Goal: Information Seeking & Learning: Learn about a topic

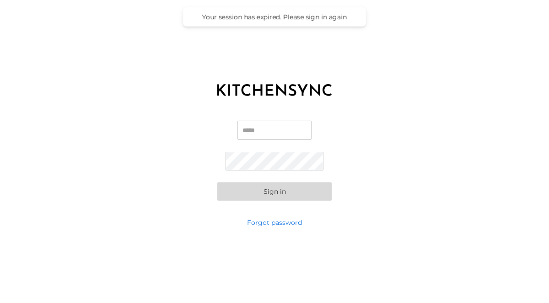
type input "**********"
click at [261, 194] on button "Sign in" at bounding box center [274, 192] width 114 height 18
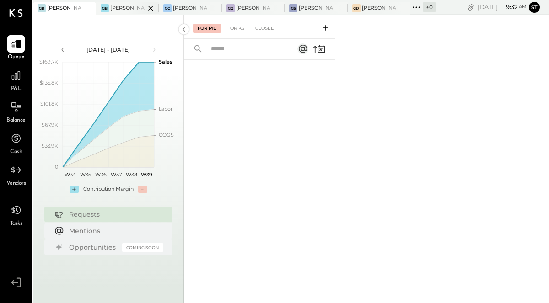
click at [122, 8] on div "[PERSON_NAME] Back Bay" at bounding box center [127, 8] width 35 height 7
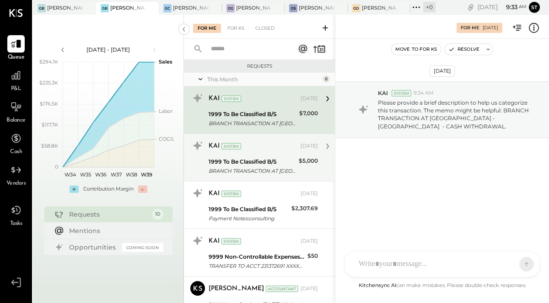
click at [259, 162] on div "1999 To Be Classified B/S" at bounding box center [252, 161] width 87 height 9
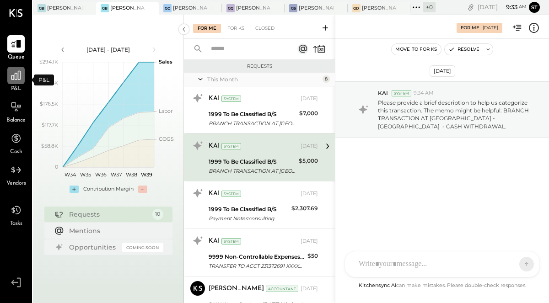
click at [16, 77] on icon at bounding box center [16, 76] width 12 height 12
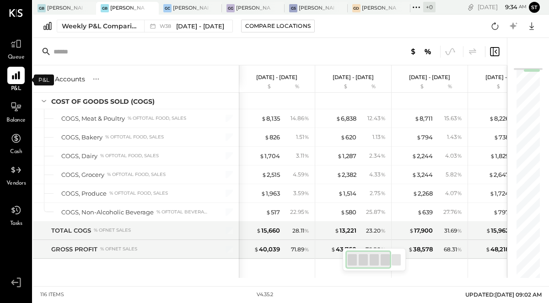
scroll to position [339, 0]
click at [392, 262] on div at bounding box center [396, 259] width 9 height 11
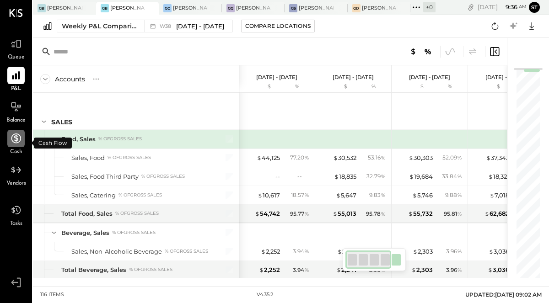
click at [16, 135] on icon at bounding box center [16, 139] width 12 height 12
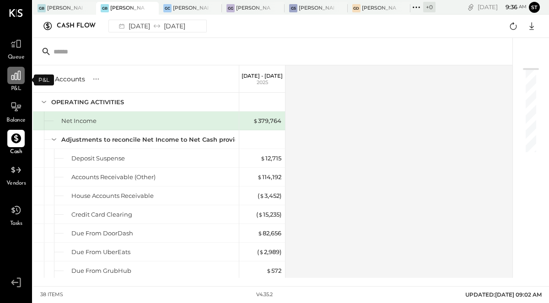
click at [18, 79] on icon at bounding box center [15, 75] width 9 height 9
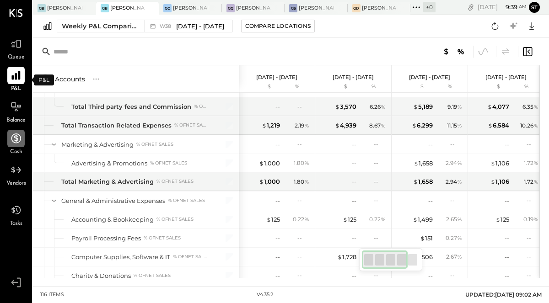
scroll to position [1140, 0]
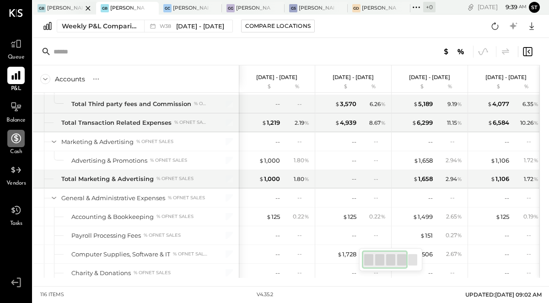
click at [55, 7] on div "[PERSON_NAME] [GEOGRAPHIC_DATA]" at bounding box center [64, 8] width 35 height 7
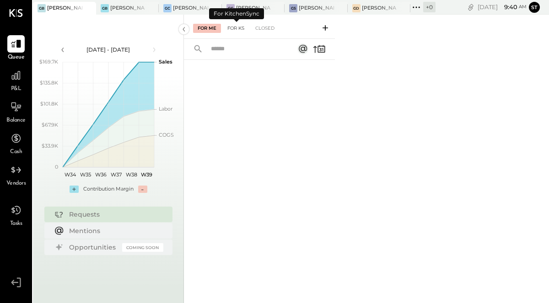
click at [239, 28] on div "For KS" at bounding box center [236, 28] width 26 height 9
click at [260, 29] on div "Closed" at bounding box center [265, 28] width 28 height 9
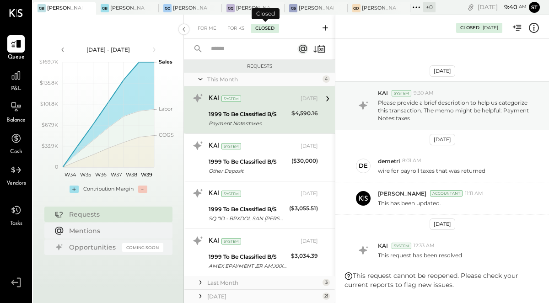
scroll to position [53, 0]
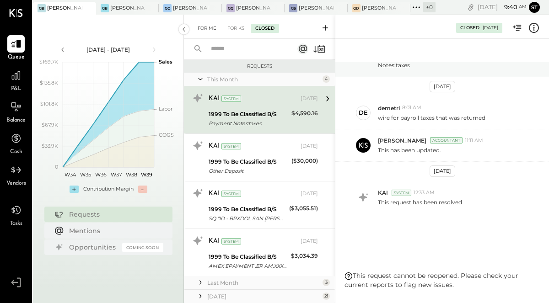
click at [203, 28] on div "For Me" at bounding box center [207, 28] width 28 height 9
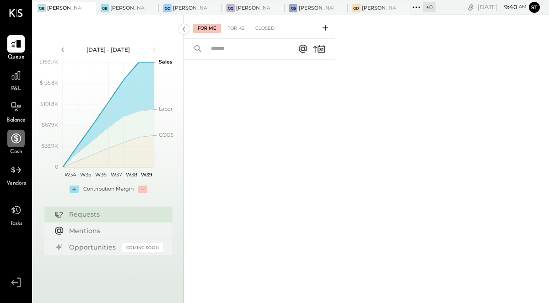
click at [16, 143] on icon at bounding box center [16, 139] width 10 height 10
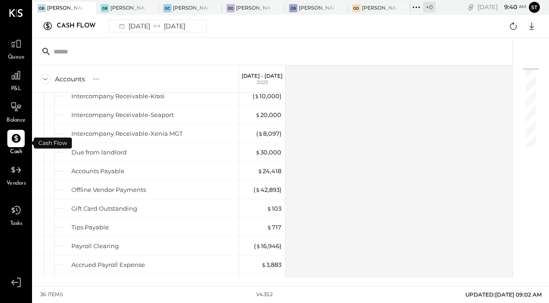
scroll to position [249, 0]
click at [198, 7] on div at bounding box center [206, 8] width 32 height 12
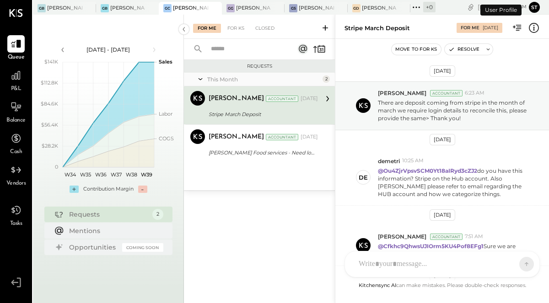
scroll to position [389, 0]
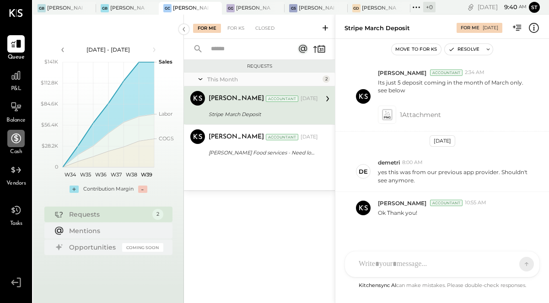
click at [18, 147] on div at bounding box center [15, 138] width 17 height 17
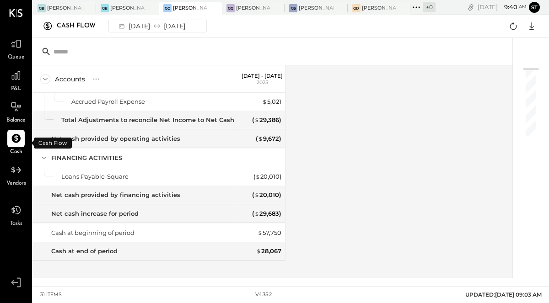
scroll to position [376, 0]
click at [266, 228] on div "$ 57,750" at bounding box center [270, 232] width 24 height 9
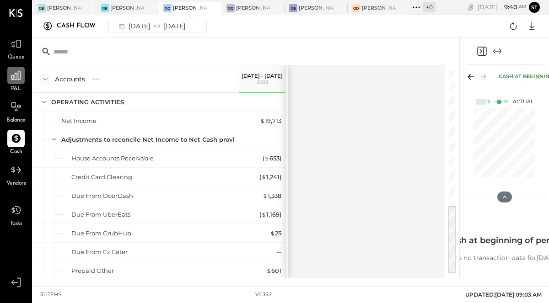
click at [18, 72] on icon at bounding box center [15, 75] width 9 height 9
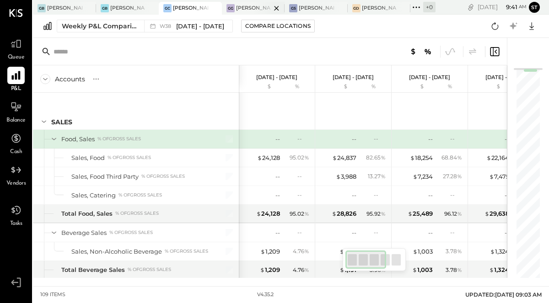
click at [254, 5] on div at bounding box center [269, 8] width 32 height 12
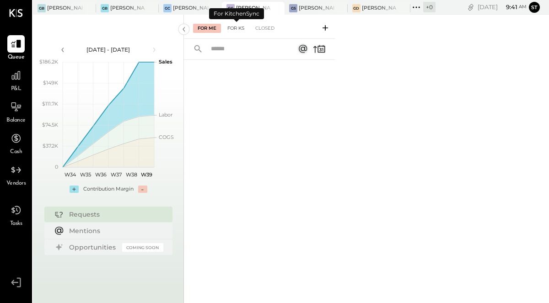
click at [233, 24] on div "For KS" at bounding box center [236, 28] width 26 height 9
click at [207, 25] on div "For Me" at bounding box center [207, 28] width 28 height 9
click at [323, 49] on icon at bounding box center [322, 50] width 1 height 3
click at [11, 73] on icon at bounding box center [16, 76] width 12 height 12
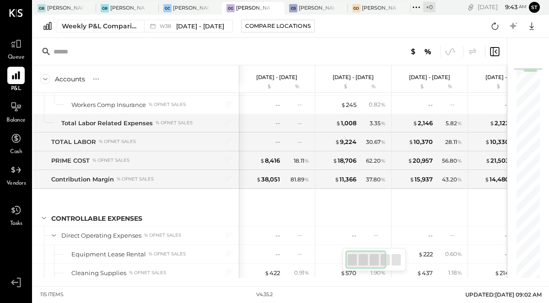
scroll to position [688, 0]
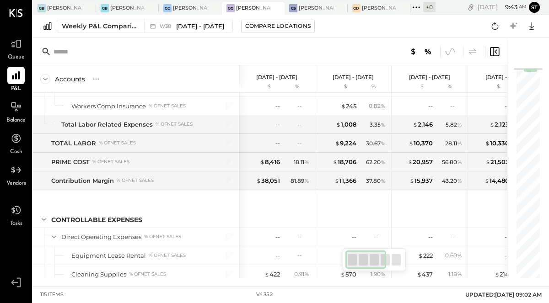
click at [376, 140] on div "30.67 %" at bounding box center [376, 144] width 20 height 8
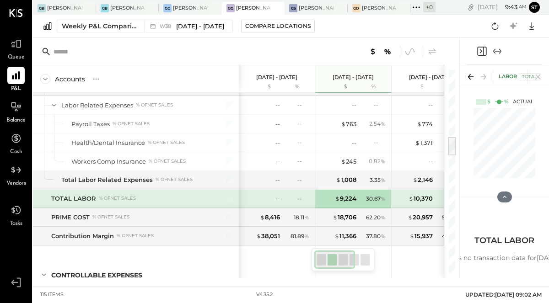
scroll to position [633, 0]
click at [371, 74] on p "[DATE] - [DATE]" at bounding box center [353, 77] width 41 height 6
click at [367, 78] on p "[DATE] - [DATE]" at bounding box center [353, 77] width 41 height 6
click at [369, 178] on div "$ 1,008 3.35 %" at bounding box center [354, 181] width 69 height 18
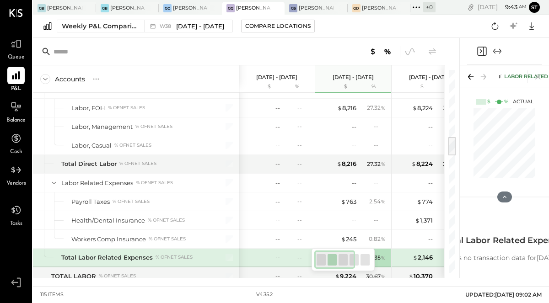
scroll to position [552, 0]
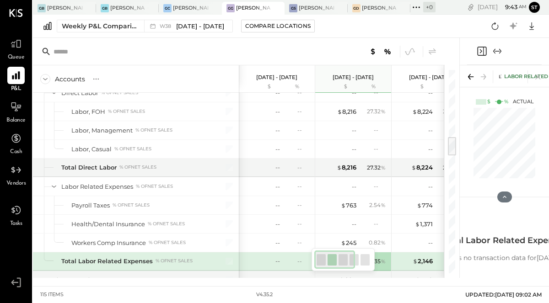
click at [350, 178] on div "-- --" at bounding box center [354, 187] width 69 height 18
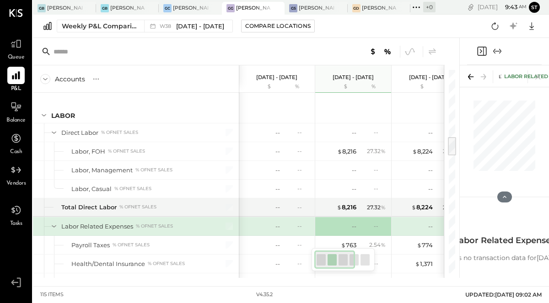
scroll to position [494, 0]
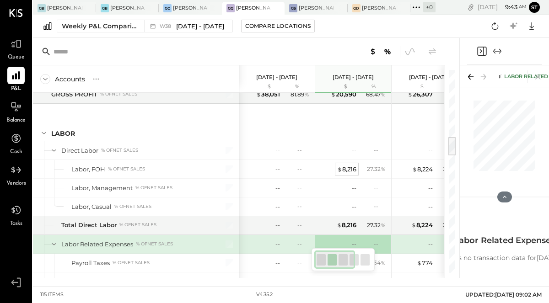
click at [351, 165] on div "$ 8,216" at bounding box center [346, 169] width 19 height 9
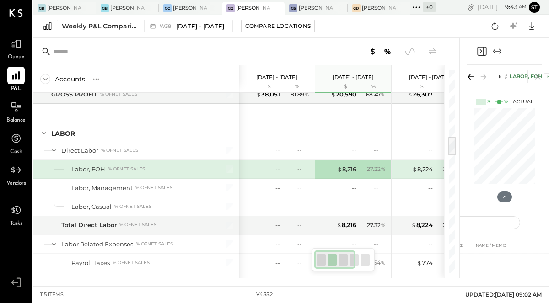
click at [364, 79] on p "[DATE] - [DATE]" at bounding box center [353, 77] width 41 height 6
click at [373, 88] on div "%" at bounding box center [374, 86] width 30 height 7
click at [353, 81] on p "[DATE] - [DATE]" at bounding box center [353, 77] width 41 height 6
click at [362, 120] on div at bounding box center [354, 121] width 69 height 34
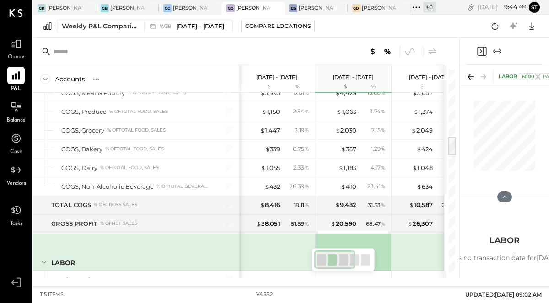
scroll to position [379, 0]
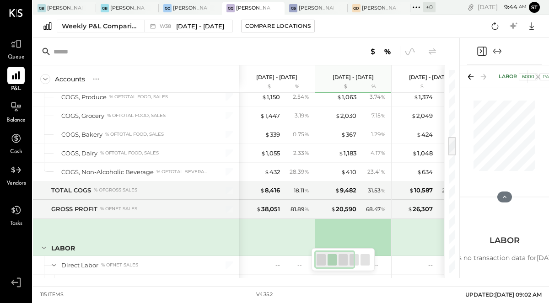
click at [364, 190] on div "31.53 %" at bounding box center [374, 191] width 30 height 8
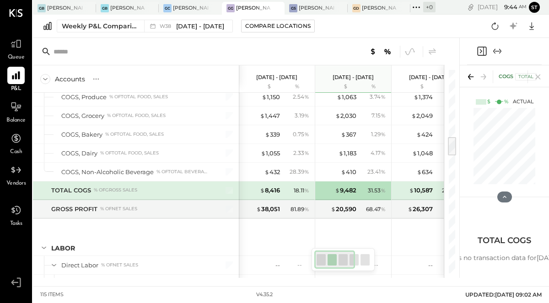
click at [296, 187] on div "18.11 %" at bounding box center [302, 191] width 16 height 8
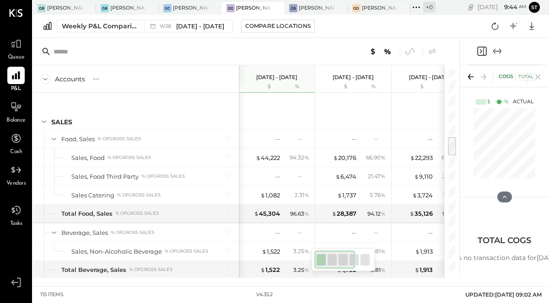
click at [261, 7] on div at bounding box center [269, 8] width 32 height 12
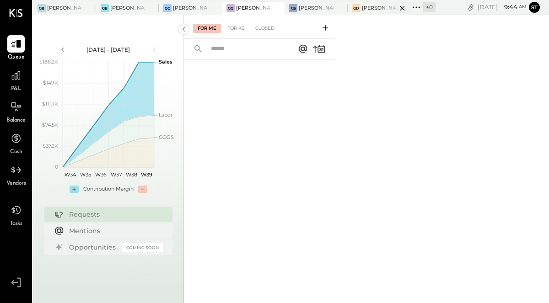
click at [397, 8] on icon at bounding box center [402, 8] width 11 height 11
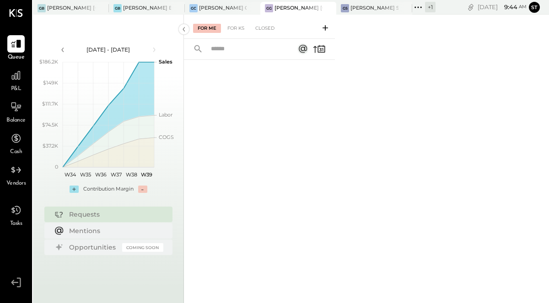
click at [304, 9] on div at bounding box center [320, 8] width 32 height 12
click at [11, 113] on div at bounding box center [15, 106] width 17 height 17
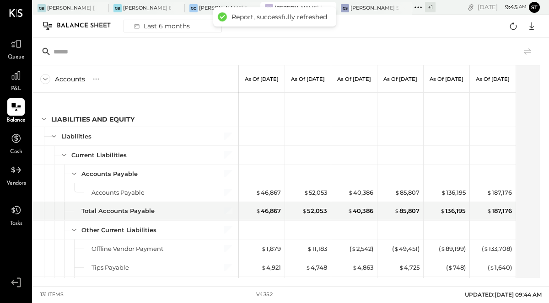
scroll to position [942, 0]
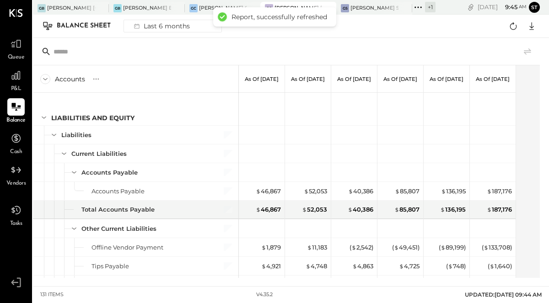
click at [296, 18] on div "Report, successfully refreshed" at bounding box center [280, 17] width 96 height 8
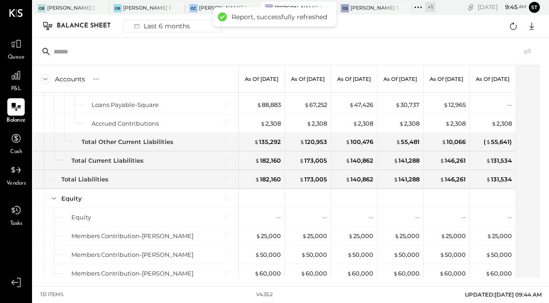
scroll to position [1215, 0]
click at [369, 12] on div "[PERSON_NAME] Seaport" at bounding box center [374, 8] width 76 height 13
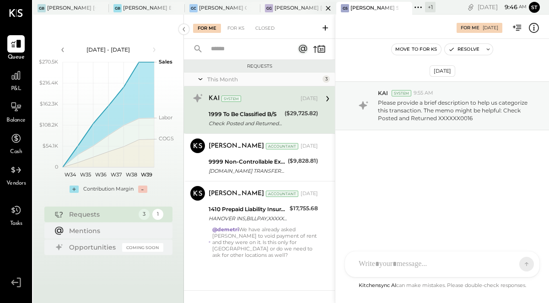
click at [306, 14] on div at bounding box center [320, 8] width 32 height 12
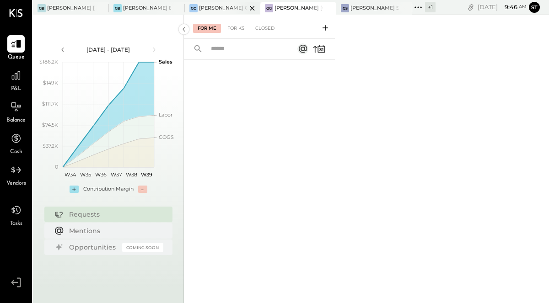
click at [228, 7] on div at bounding box center [244, 8] width 32 height 12
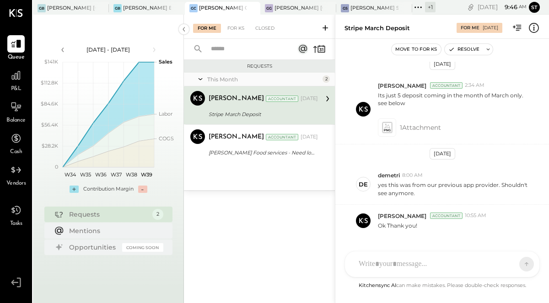
scroll to position [389, 0]
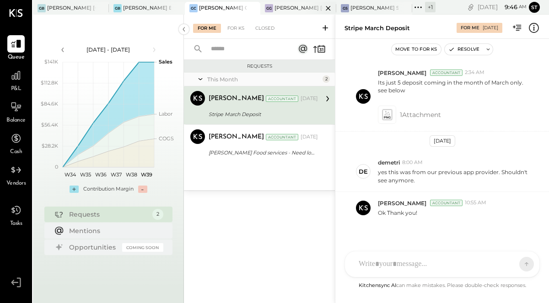
click at [295, 11] on div "[PERSON_NAME] [GEOGRAPHIC_DATA]" at bounding box center [299, 8] width 48 height 7
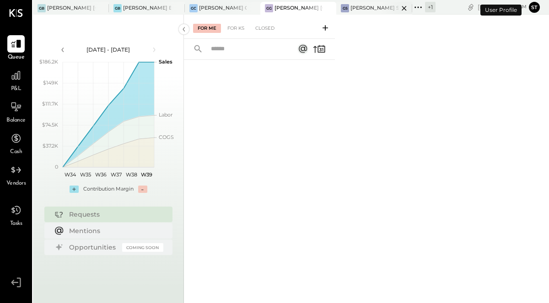
click at [372, 7] on div "[PERSON_NAME] Seaport" at bounding box center [375, 8] width 48 height 7
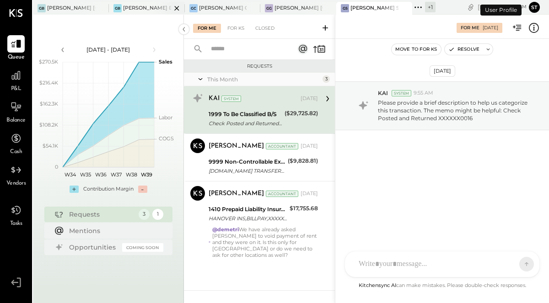
click at [155, 7] on div at bounding box center [169, 8] width 32 height 12
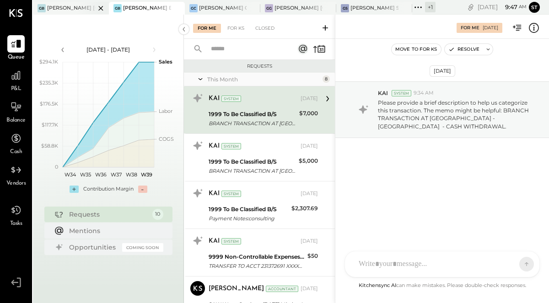
click at [81, 9] on div at bounding box center [93, 8] width 32 height 12
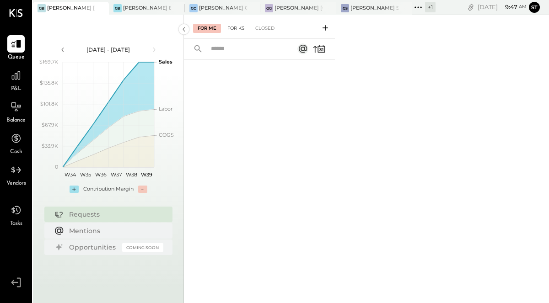
click at [237, 26] on div "For KS" at bounding box center [236, 28] width 26 height 9
click at [79, 7] on div at bounding box center [93, 8] width 32 height 12
click at [77, 7] on div at bounding box center [93, 8] width 32 height 12
click at [10, 82] on div at bounding box center [15, 75] width 17 height 17
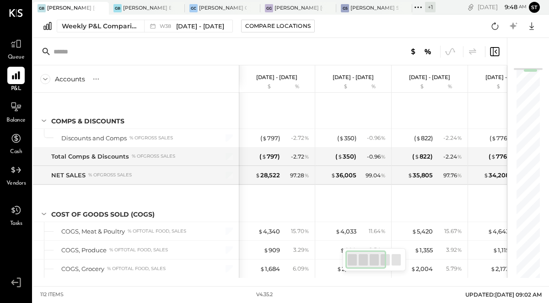
scroll to position [85, 0]
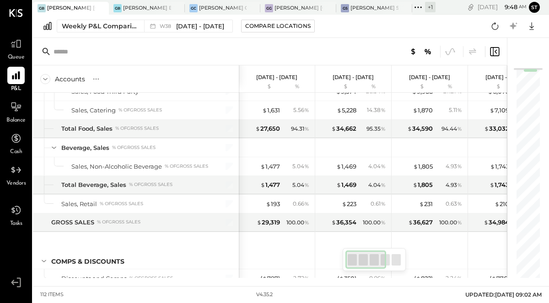
click at [275, 74] on p "[DATE] - [DATE]" at bounding box center [276, 77] width 41 height 6
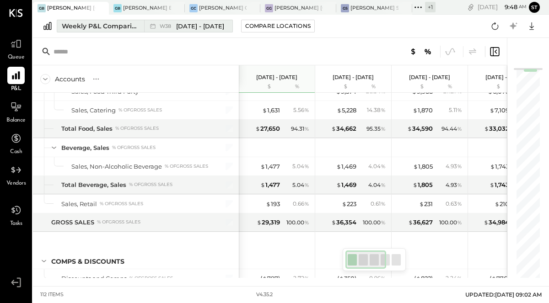
click at [68, 28] on div "Weekly P&L Comparison" at bounding box center [100, 26] width 77 height 9
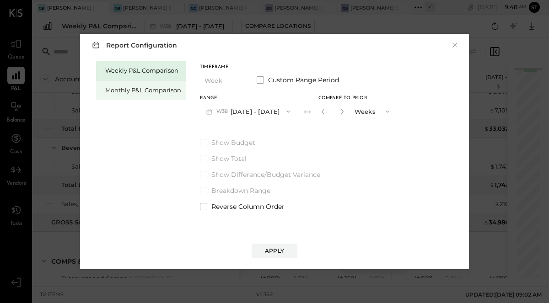
click at [144, 91] on div "Monthly P&L Comparison" at bounding box center [143, 90] width 76 height 9
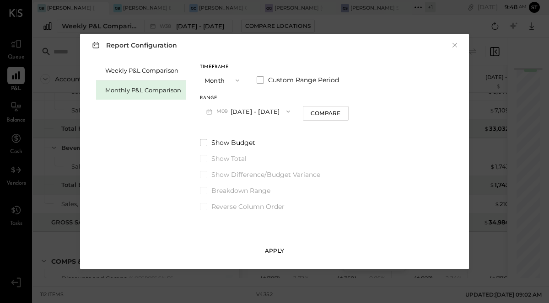
click at [272, 253] on div "Apply" at bounding box center [274, 251] width 19 height 8
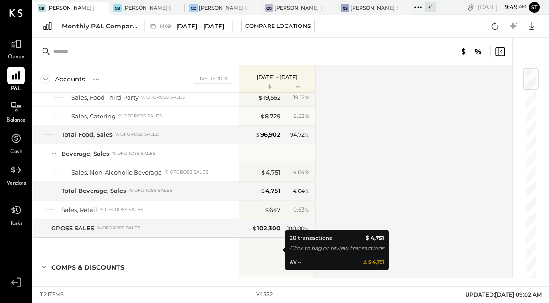
scroll to position [78, 0]
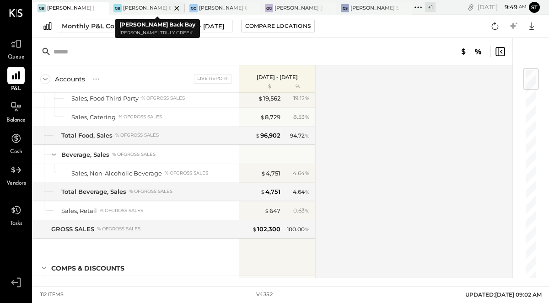
click at [123, 6] on div "[PERSON_NAME] Back Bay" at bounding box center [147, 8] width 48 height 7
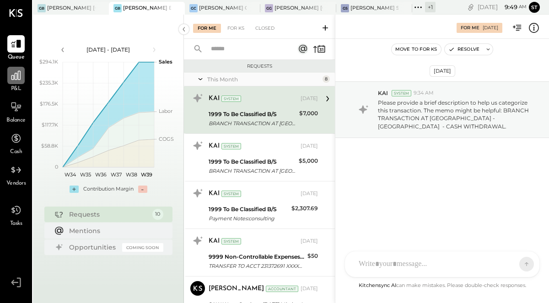
click at [11, 80] on icon at bounding box center [16, 76] width 12 height 12
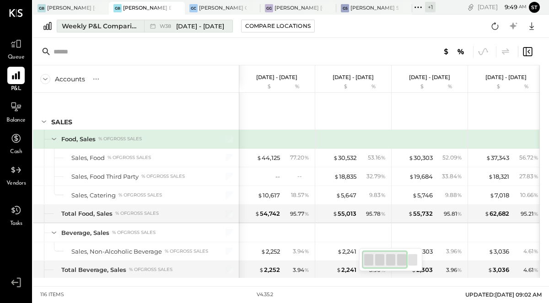
click at [89, 29] on div "Weekly P&L Comparison" at bounding box center [100, 26] width 77 height 9
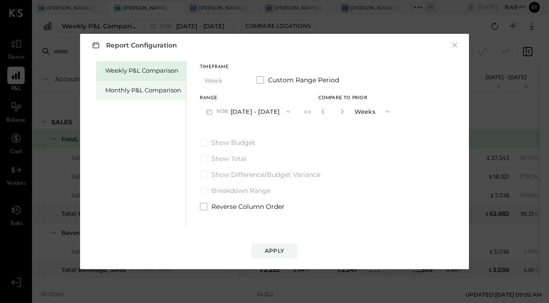
click at [175, 91] on div "Monthly P&L Comparison" at bounding box center [143, 90] width 76 height 9
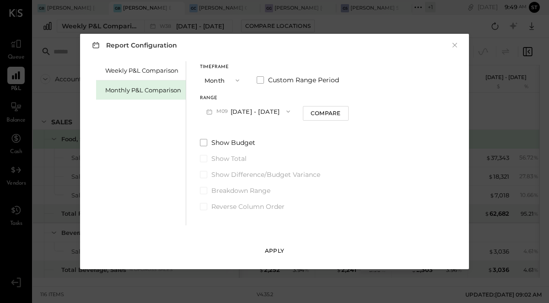
click at [278, 252] on div "Apply" at bounding box center [274, 251] width 19 height 8
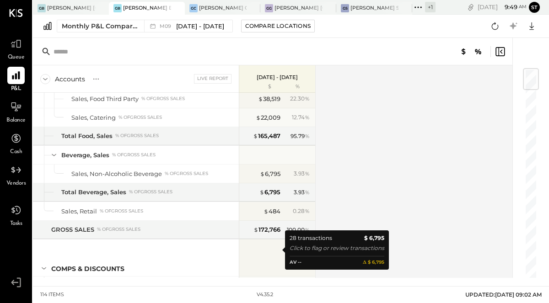
scroll to position [76, 0]
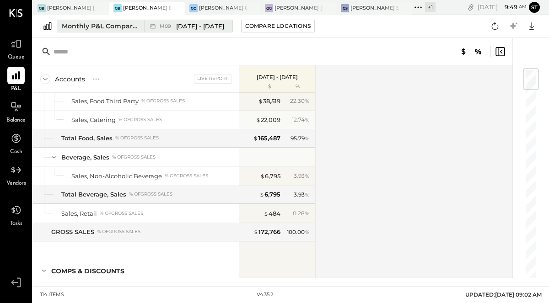
click at [114, 27] on div "Monthly P&L Comparison" at bounding box center [100, 26] width 77 height 9
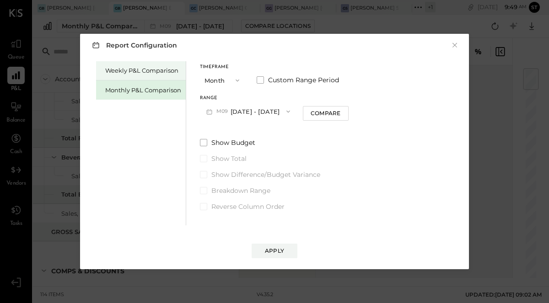
click at [119, 75] on div "Weekly P&L Comparison" at bounding box center [143, 70] width 76 height 9
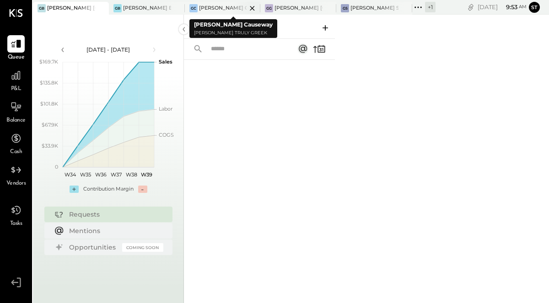
click at [219, 10] on div "[PERSON_NAME] Causeway" at bounding box center [223, 8] width 48 height 7
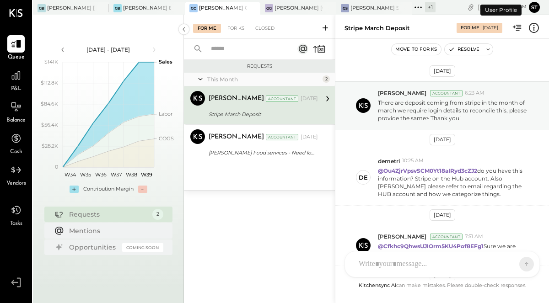
scroll to position [389, 0]
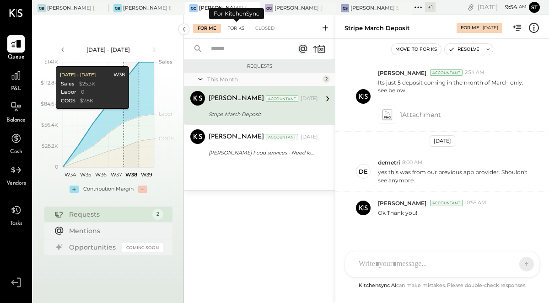
click at [232, 28] on div "For KS" at bounding box center [236, 28] width 26 height 9
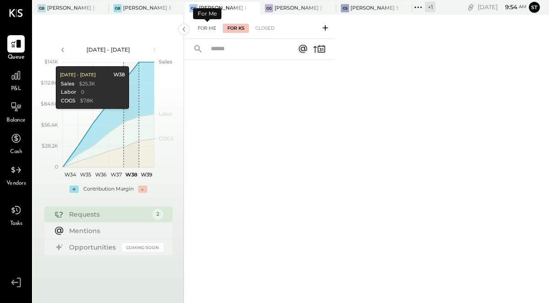
click at [200, 29] on div "For Me" at bounding box center [207, 28] width 28 height 9
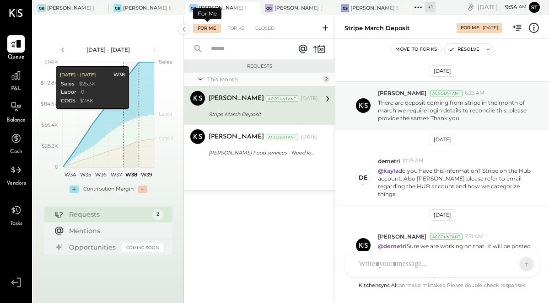
scroll to position [389, 0]
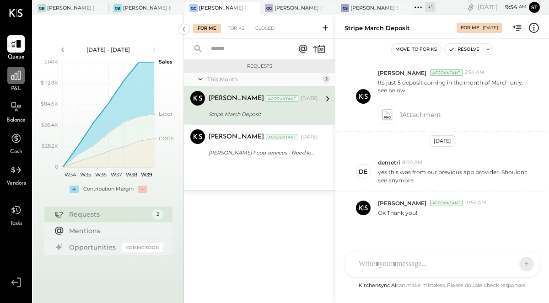
click at [10, 78] on icon at bounding box center [16, 76] width 12 height 12
